Goal: Share content

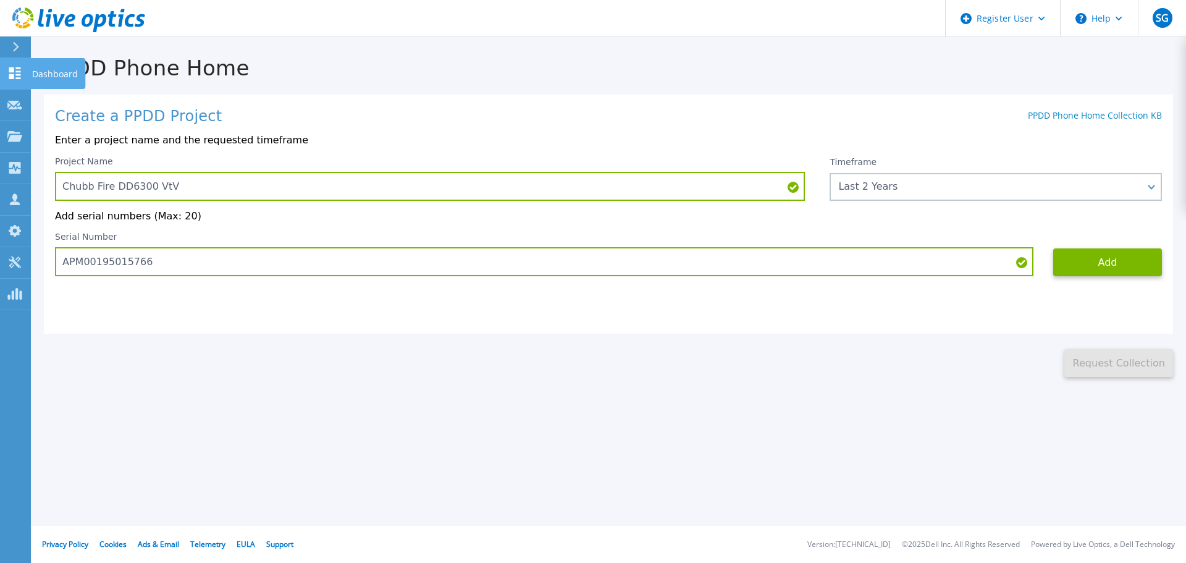
click at [10, 77] on icon at bounding box center [15, 73] width 12 height 12
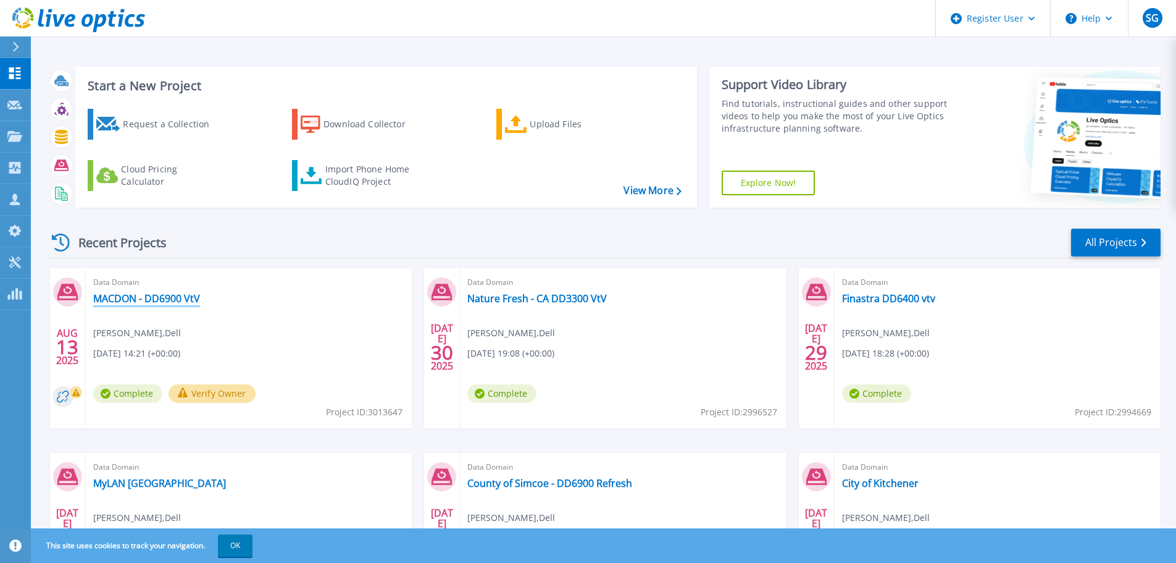
click at [186, 295] on link "MACDON - DD6900 VtV" at bounding box center [146, 298] width 107 height 12
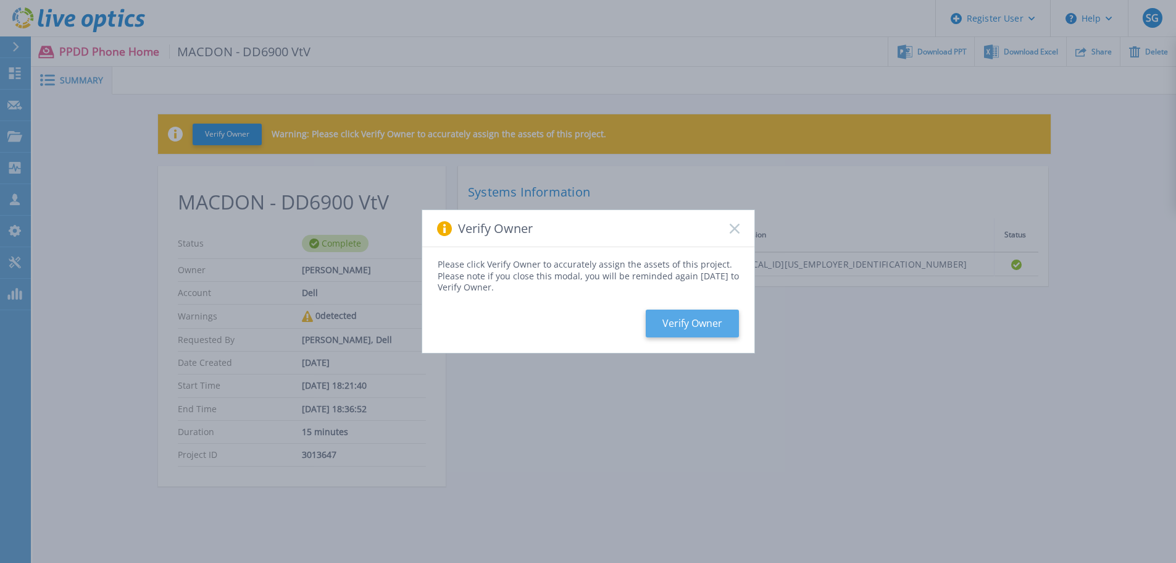
click at [669, 324] on button "Verify Owner" at bounding box center [692, 323] width 93 height 28
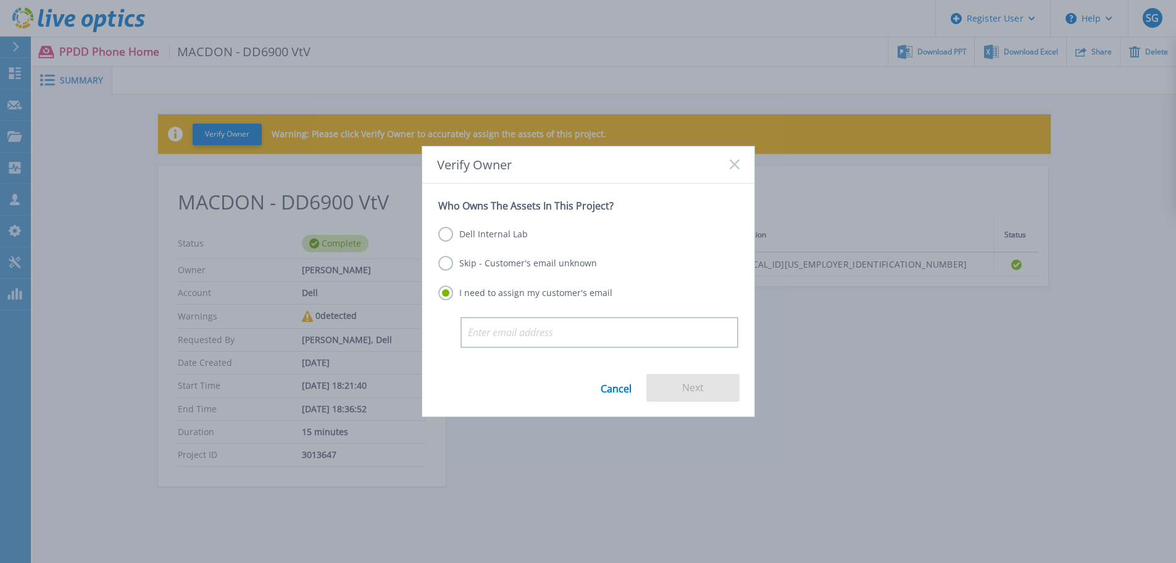
click at [443, 230] on label "Dell Internal Lab" at bounding box center [483, 234] width 90 height 15
click at [0, 0] on input "Dell Internal Lab" at bounding box center [0, 0] width 0 height 0
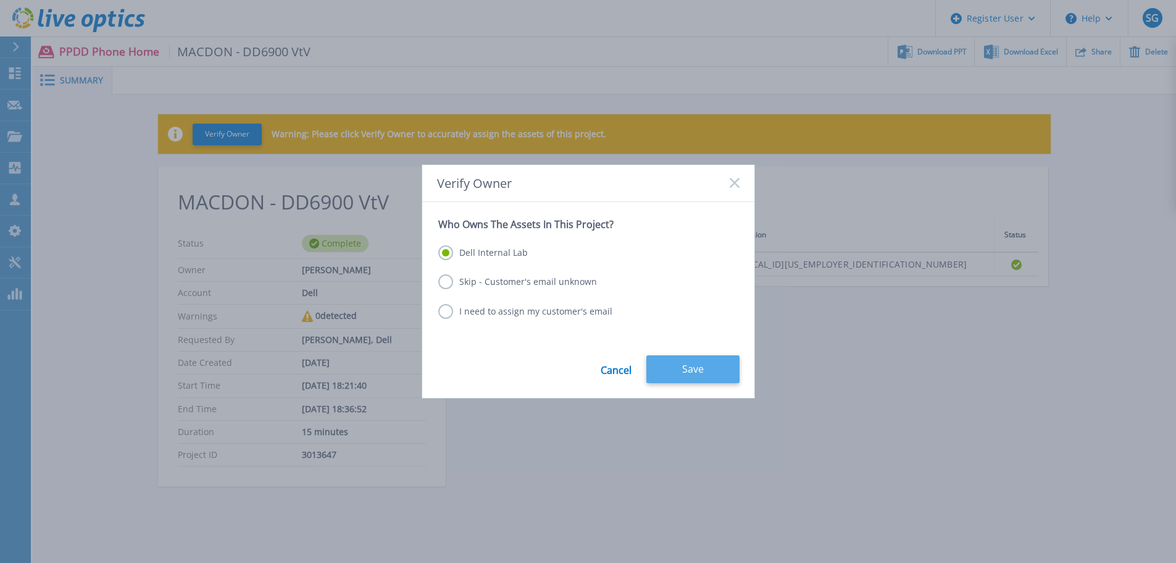
click at [684, 368] on button "Save" at bounding box center [692, 369] width 93 height 28
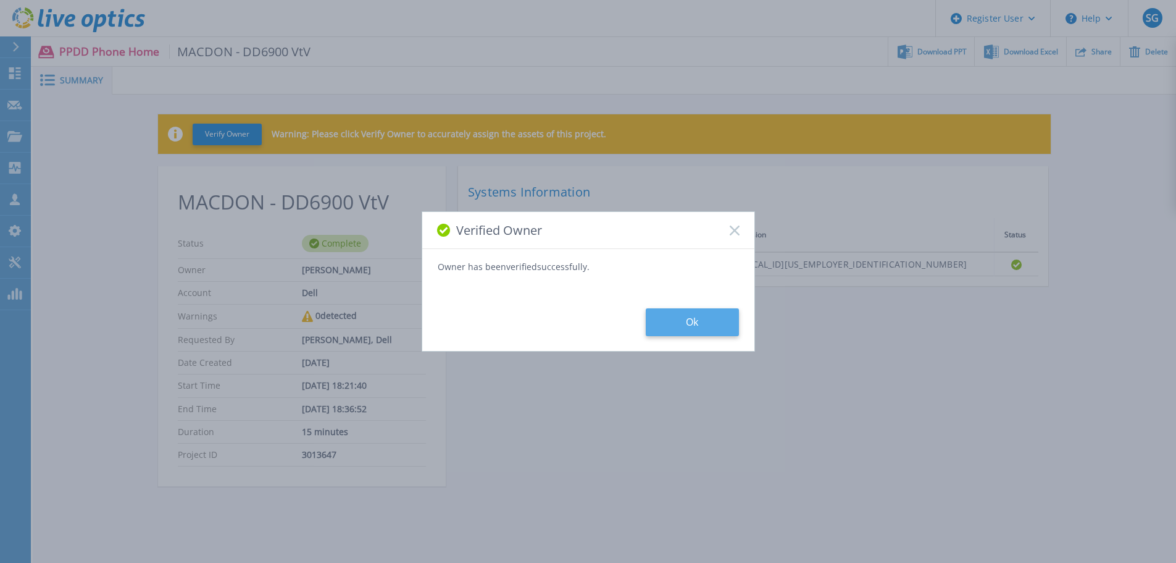
click at [689, 323] on button "Ok" at bounding box center [692, 322] width 93 height 28
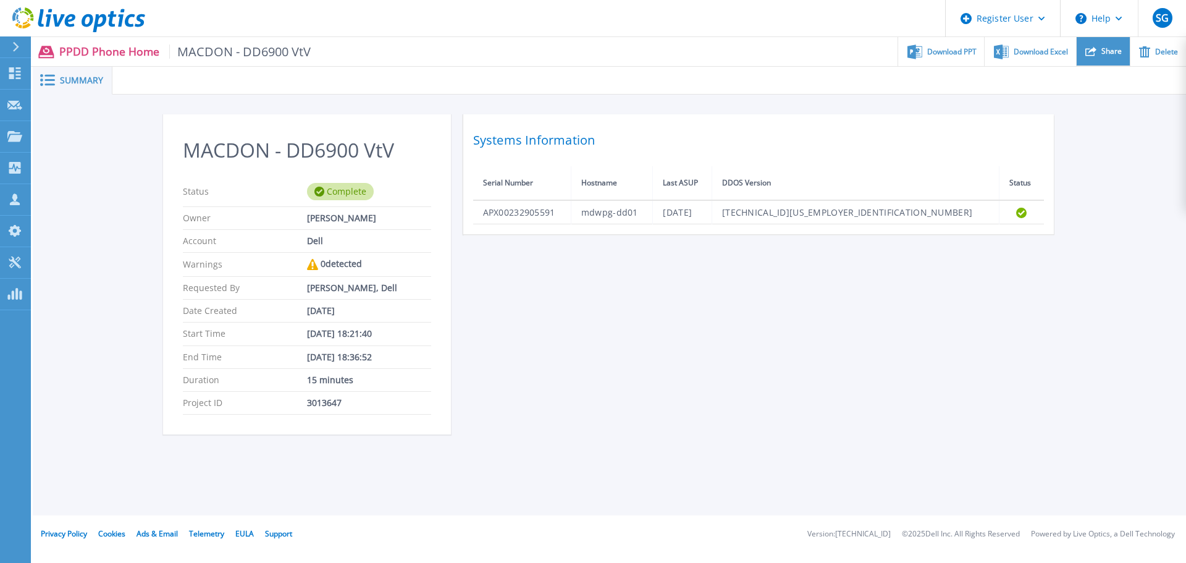
click at [1100, 52] on div "Share" at bounding box center [1102, 51] width 53 height 29
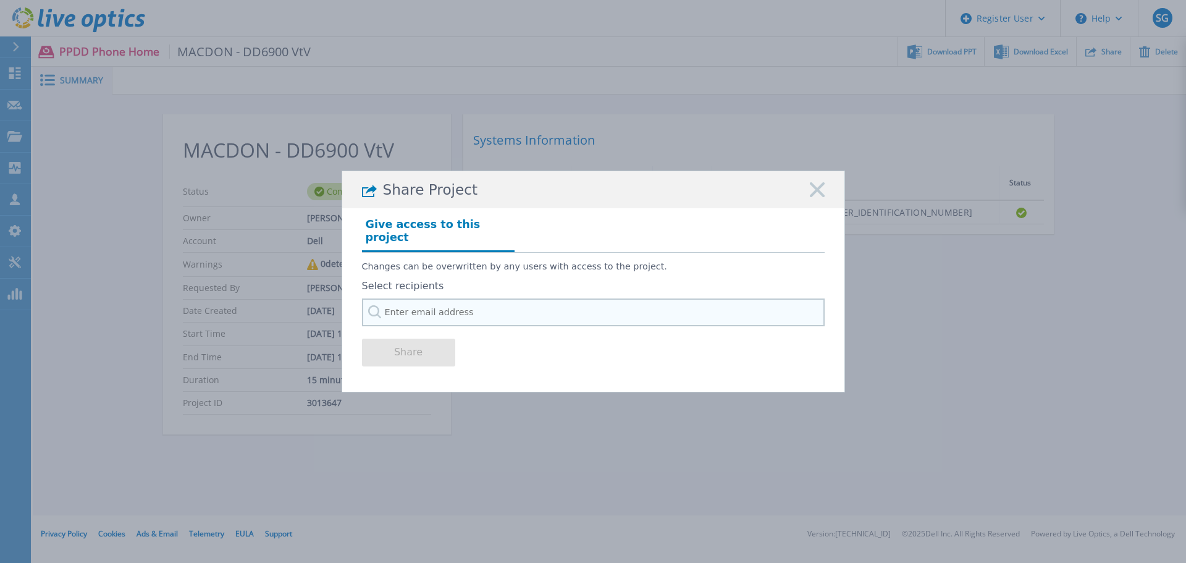
click at [393, 299] on input "text" at bounding box center [593, 312] width 462 height 28
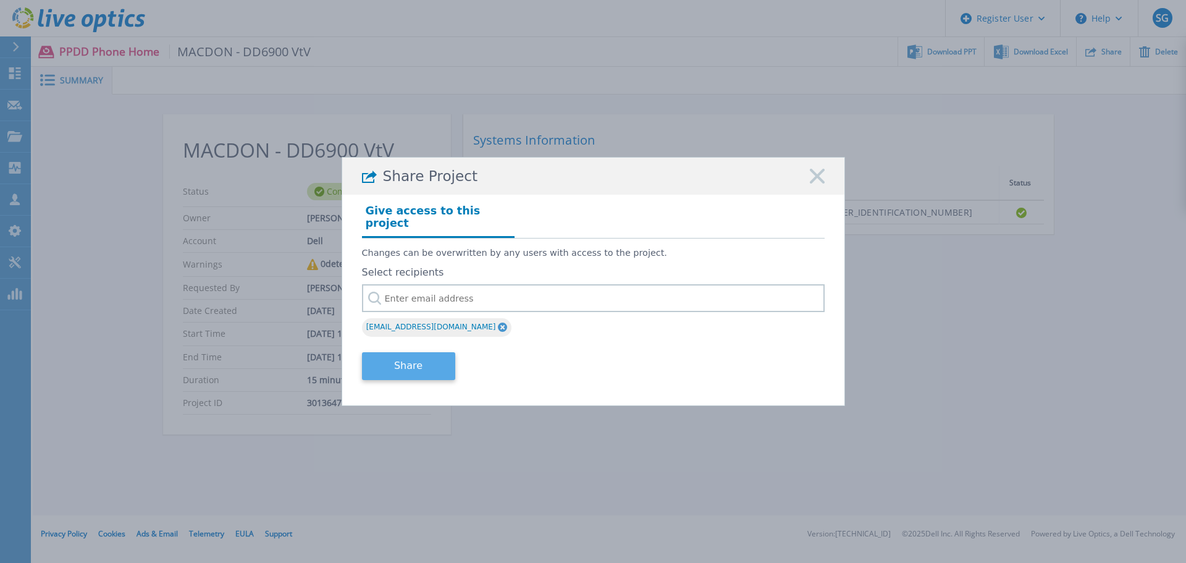
click at [401, 360] on button "Share" at bounding box center [408, 366] width 93 height 28
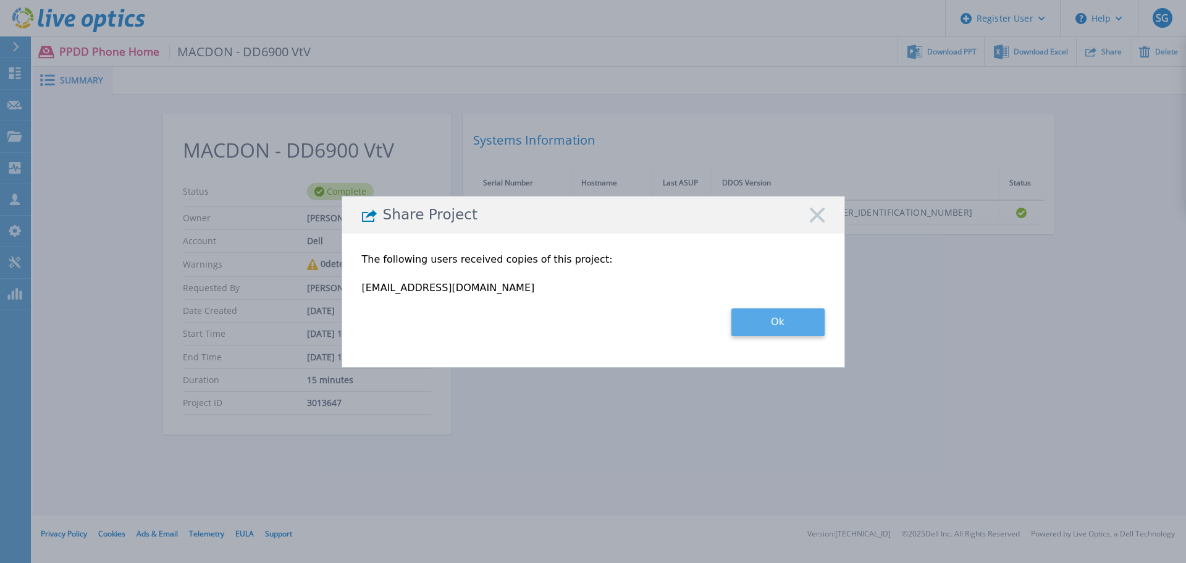
click at [757, 330] on button "Ok" at bounding box center [777, 322] width 93 height 28
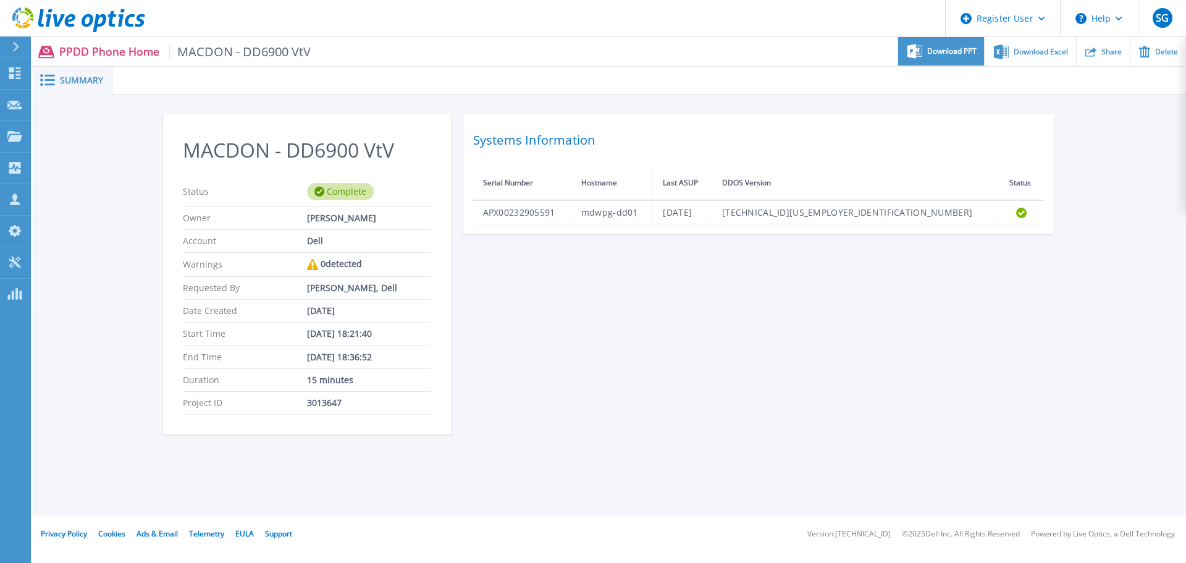
click at [945, 59] on div "Download PPT" at bounding box center [941, 51] width 86 height 29
